Goal: Information Seeking & Learning: Learn about a topic

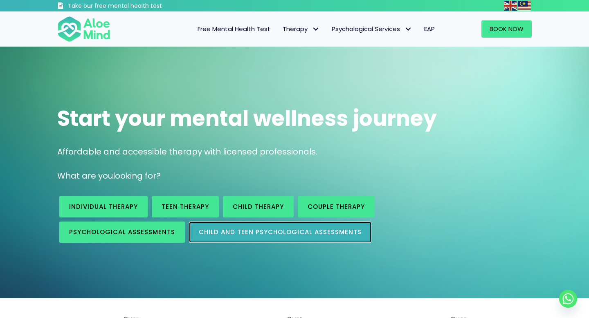
click at [199, 232] on span "Child and Teen Psychological assessments" at bounding box center [280, 232] width 163 height 9
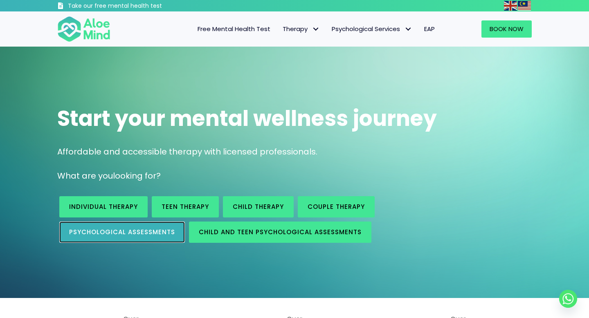
click at [140, 232] on span "Psychological assessments" at bounding box center [122, 232] width 106 height 9
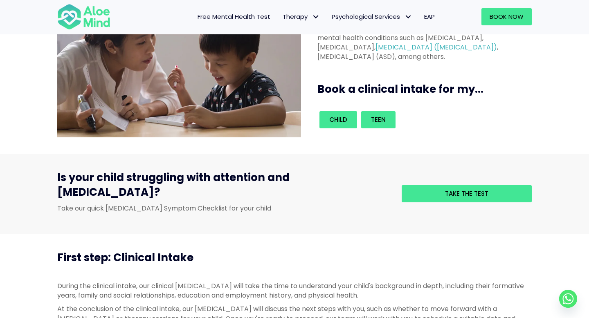
scroll to position [119, 0]
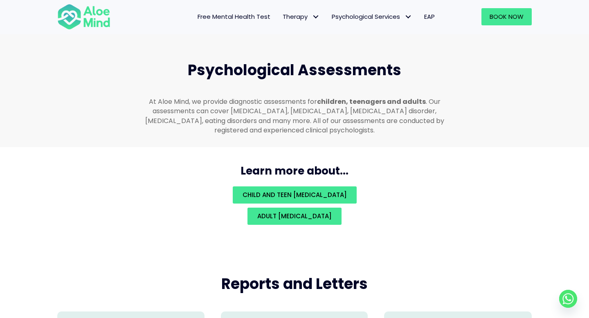
scroll to position [1737, 0]
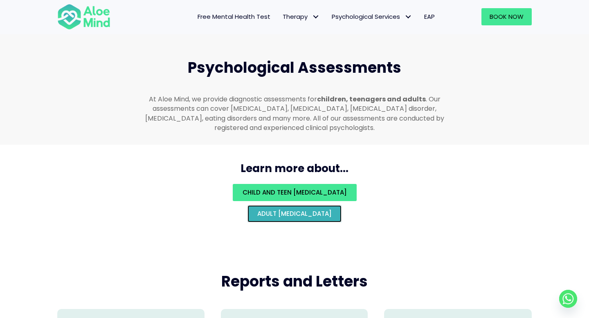
click at [275, 209] on span "Adult psychological assessment" at bounding box center [294, 213] width 74 height 9
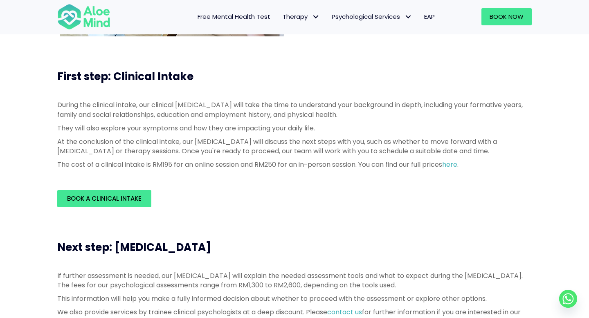
scroll to position [184, 0]
click at [457, 162] on link "here" at bounding box center [449, 164] width 15 height 9
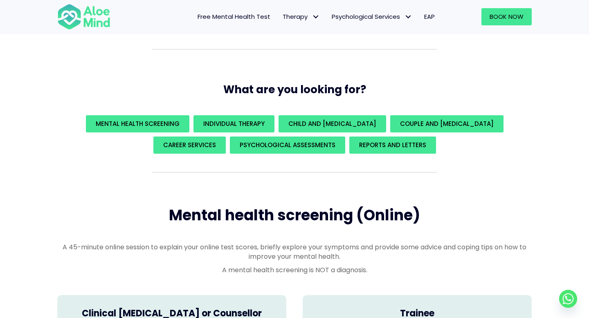
scroll to position [84, 0]
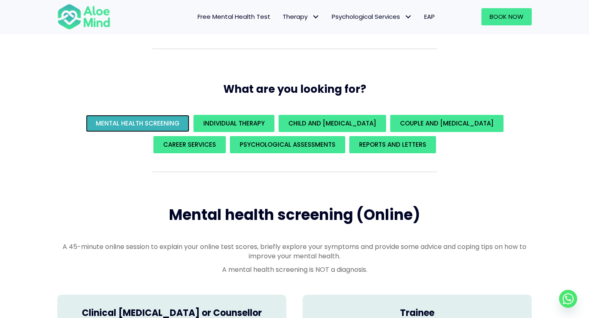
click at [180, 124] on span "Mental Health Screening" at bounding box center [138, 123] width 84 height 9
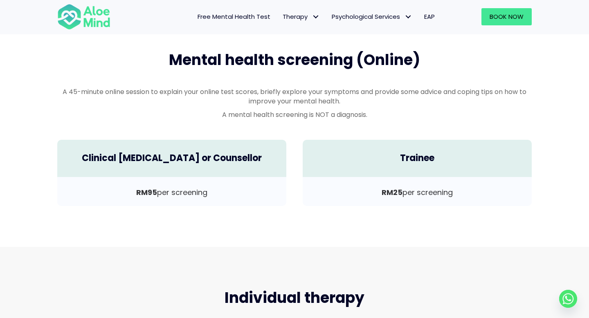
scroll to position [240, 0]
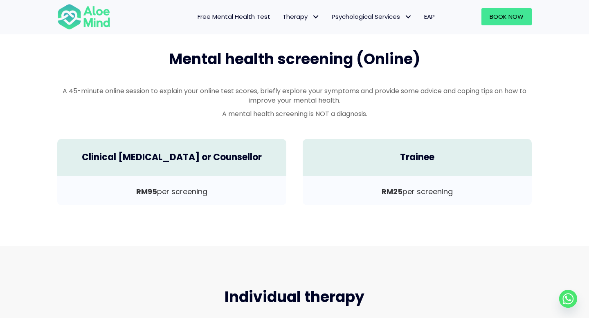
click at [189, 152] on h4 "Clinical Psychologist or Counsellor" at bounding box center [171, 157] width 213 height 13
click at [192, 176] on div "RM95 per screening" at bounding box center [171, 190] width 229 height 29
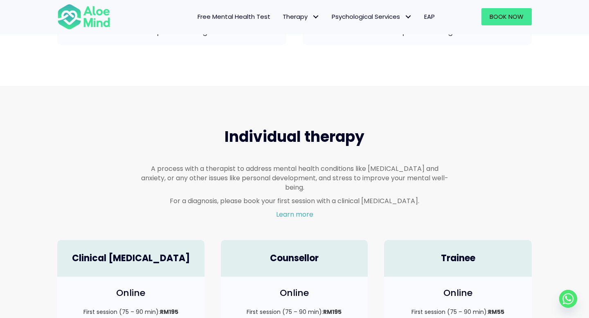
scroll to position [0, 0]
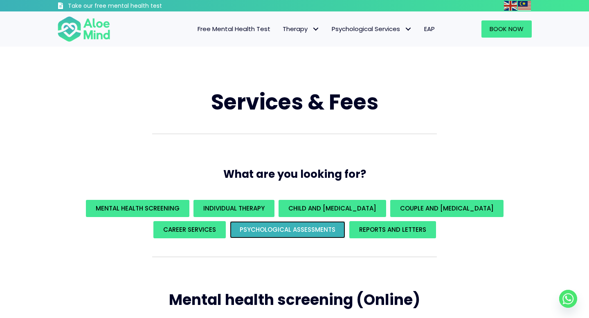
click at [264, 231] on span "Psychological assessments" at bounding box center [288, 229] width 96 height 9
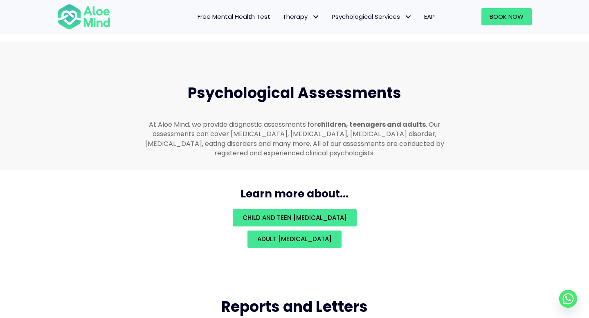
scroll to position [1737, 0]
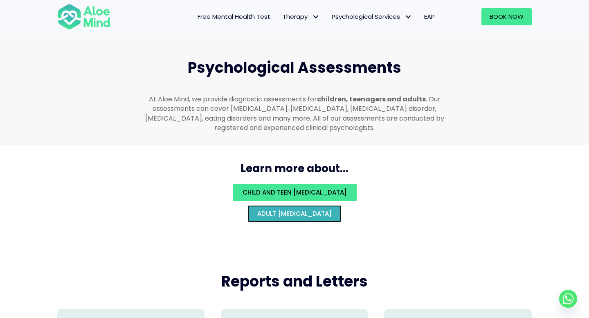
click at [271, 209] on span "Adult psychological assessment" at bounding box center [294, 213] width 74 height 9
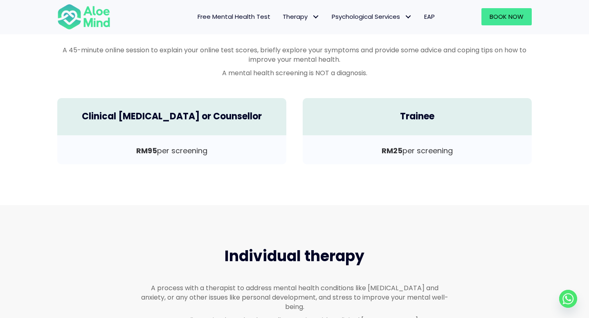
scroll to position [240, 0]
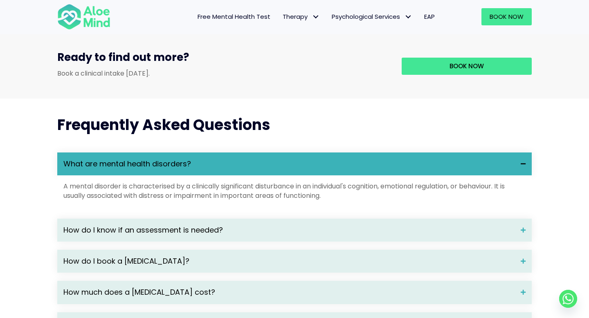
scroll to position [983, 0]
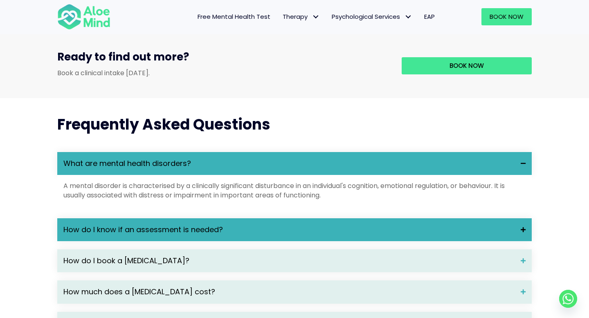
click at [299, 235] on span "How do I know if an assessment is needed?" at bounding box center [288, 230] width 451 height 11
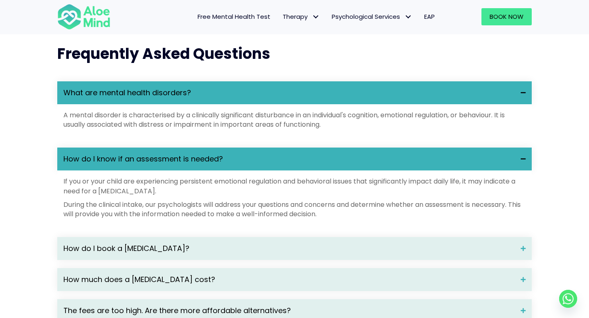
scroll to position [1053, 0]
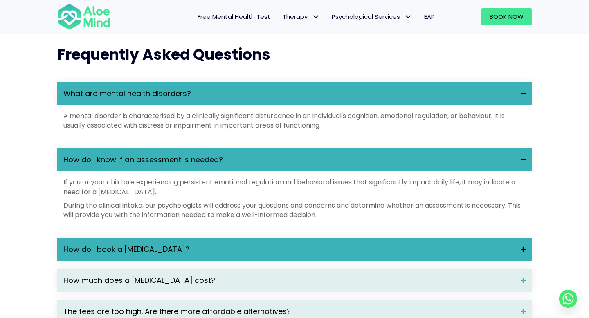
click at [301, 255] on span "How do I book a [MEDICAL_DATA]?" at bounding box center [288, 249] width 451 height 11
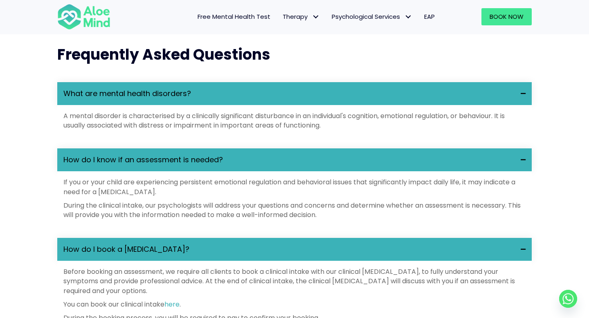
scroll to position [1208, 0]
